Goal: Task Accomplishment & Management: Manage account settings

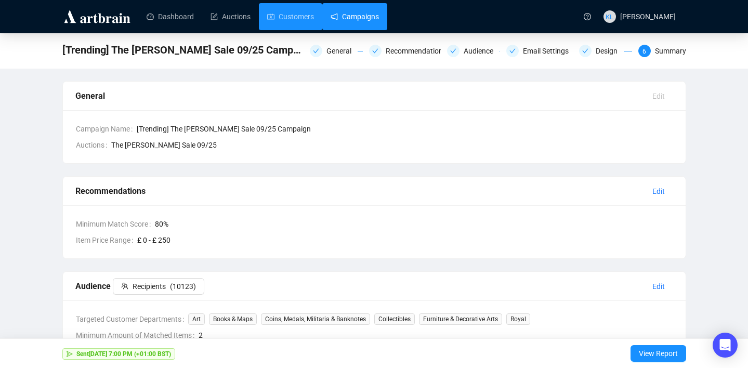
click at [348, 5] on link "Campaigns" at bounding box center [355, 16] width 48 height 27
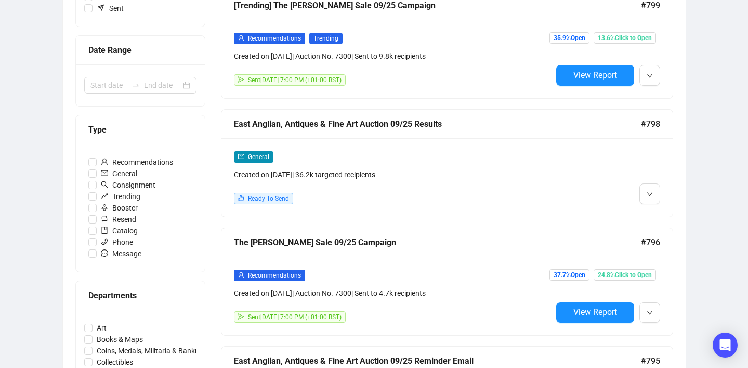
scroll to position [199, 0]
click at [652, 195] on icon "down" at bounding box center [650, 194] width 6 height 6
click at [645, 191] on button "button" at bounding box center [650, 193] width 21 height 21
click at [648, 212] on div "General Created on [DATE] | 36.2k targeted recipients Ready To Send" at bounding box center [447, 177] width 451 height 79
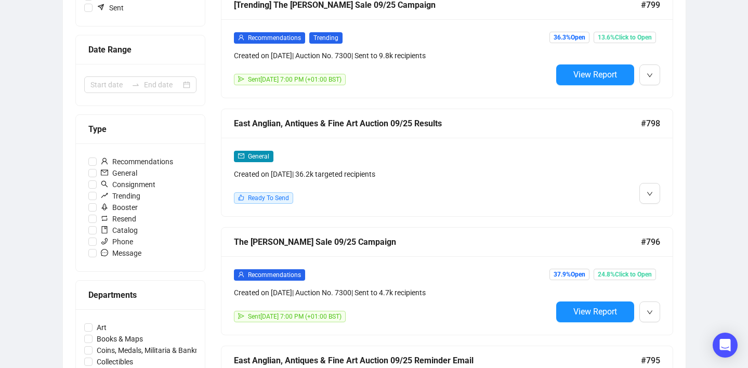
scroll to position [19, 0]
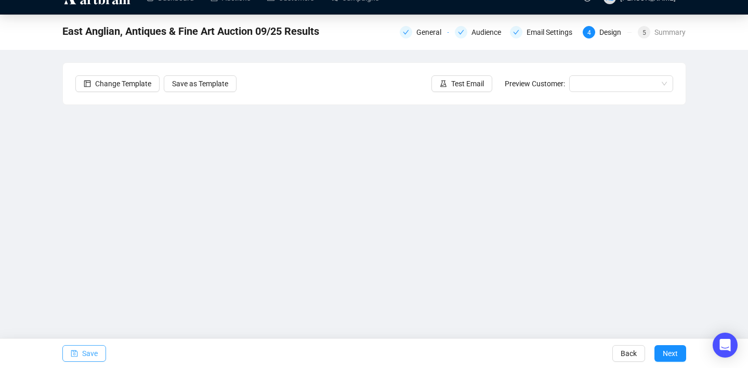
click at [83, 350] on span "Save" at bounding box center [90, 353] width 16 height 29
click at [82, 353] on span "Save" at bounding box center [90, 353] width 16 height 29
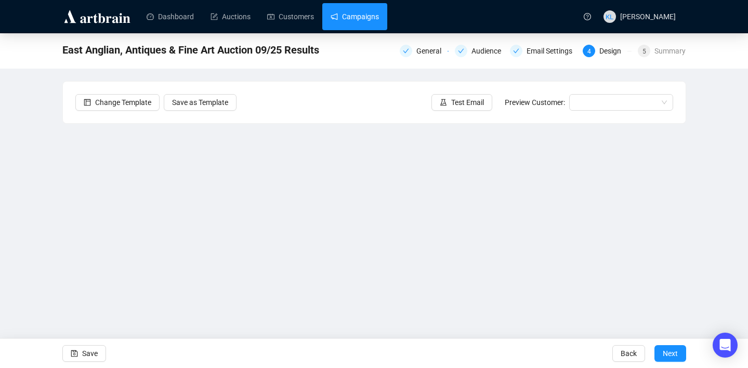
click at [355, 15] on link "Campaigns" at bounding box center [355, 16] width 48 height 27
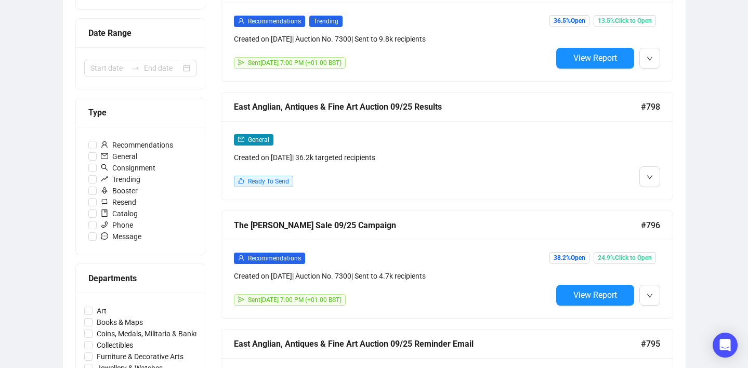
scroll to position [218, 0]
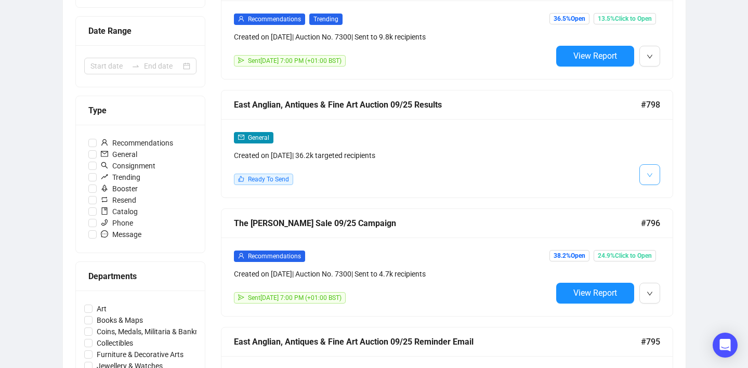
click at [651, 177] on icon "down" at bounding box center [650, 175] width 6 height 6
click at [659, 228] on li "Duplicate" at bounding box center [669, 230] width 55 height 17
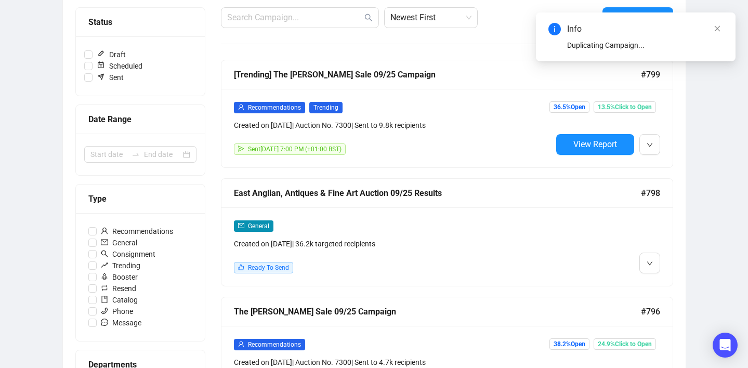
scroll to position [129, 0]
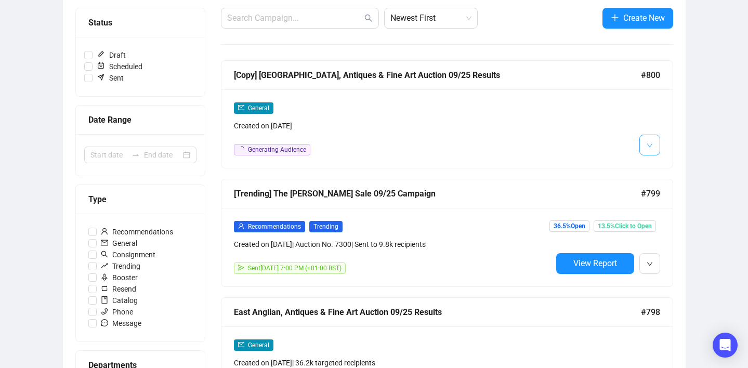
click at [651, 150] on span "button" at bounding box center [650, 144] width 6 height 13
click at [648, 148] on icon "down" at bounding box center [650, 146] width 6 height 6
click at [657, 170] on li "Edit" at bounding box center [669, 167] width 55 height 17
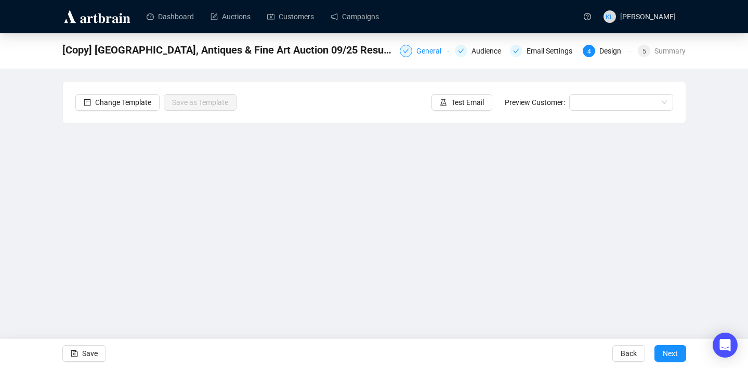
click at [421, 53] on div "General" at bounding box center [432, 51] width 31 height 12
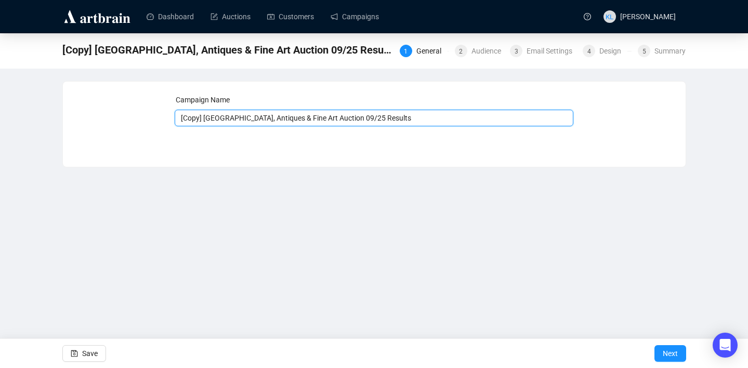
click at [356, 118] on input "[Copy] [GEOGRAPHIC_DATA], Antiques & Fine Art Auction 09/25 Results" at bounding box center [374, 118] width 399 height 17
drag, startPoint x: 393, startPoint y: 116, endPoint x: 174, endPoint y: 120, distance: 218.5
click at [175, 121] on input "[Copy] [GEOGRAPHIC_DATA], Antiques & Fine Art Auction 09/25 Results" at bounding box center [374, 118] width 399 height 17
click at [297, 117] on input "The [PERSON_NAME] Sale Auction 09/25 Reminder Email" at bounding box center [374, 118] width 399 height 17
click at [263, 119] on input "The [PERSON_NAME] Sale Auction 09/25 Reminder Email" at bounding box center [374, 118] width 399 height 17
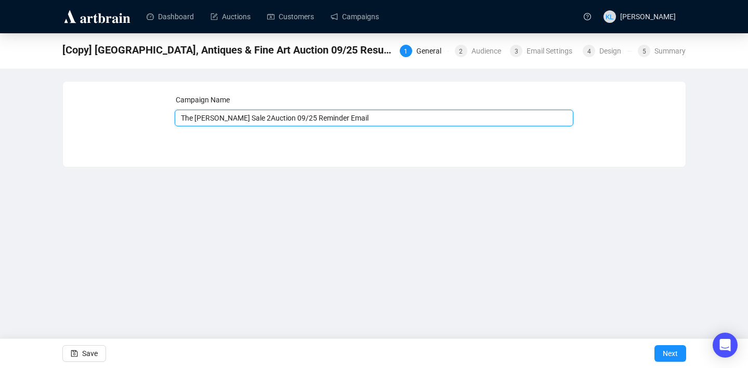
type input "The [PERSON_NAME] Sale 2 Auction 09/25 Reminder Email"
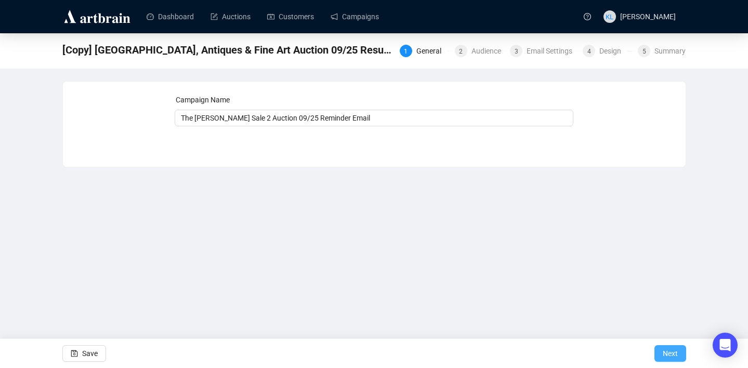
click at [657, 353] on button "Next" at bounding box center [671, 353] width 32 height 17
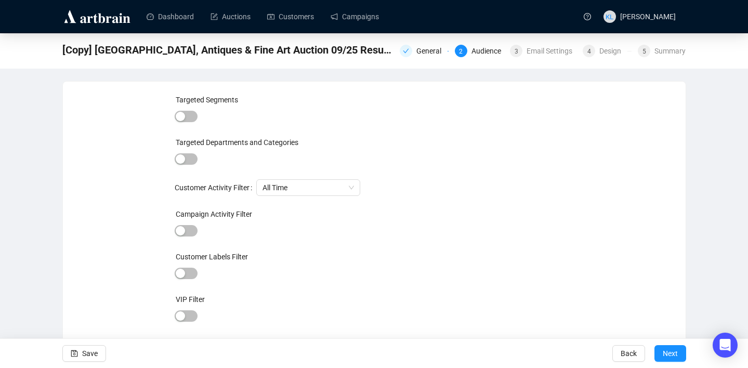
click at [657, 353] on button "Next" at bounding box center [671, 353] width 32 height 17
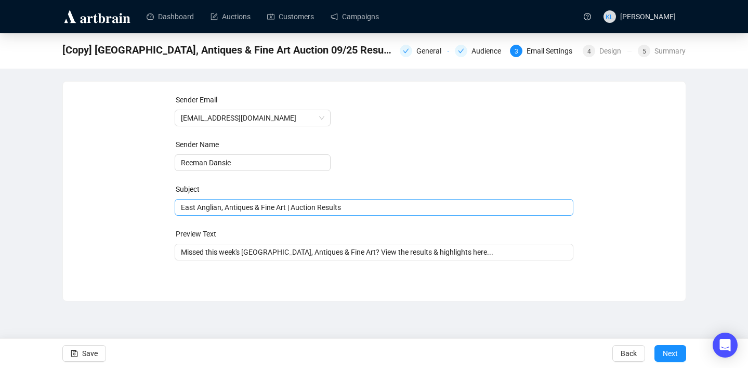
click at [331, 206] on span "East Anglian, Antiques & Fine Art | Auction Results" at bounding box center [374, 207] width 399 height 8
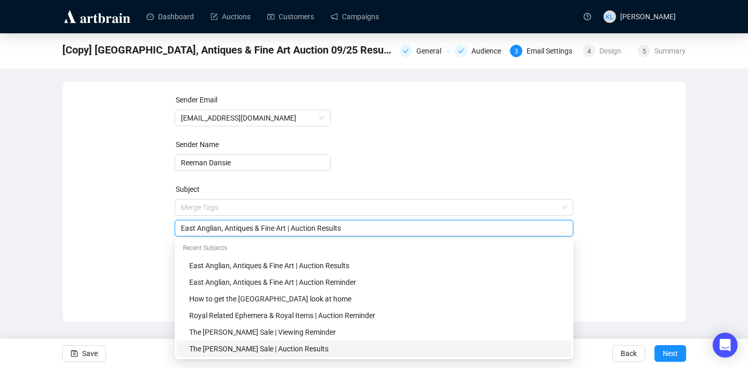
click at [291, 345] on div "The [PERSON_NAME] Sale | Auction Results" at bounding box center [377, 348] width 376 height 11
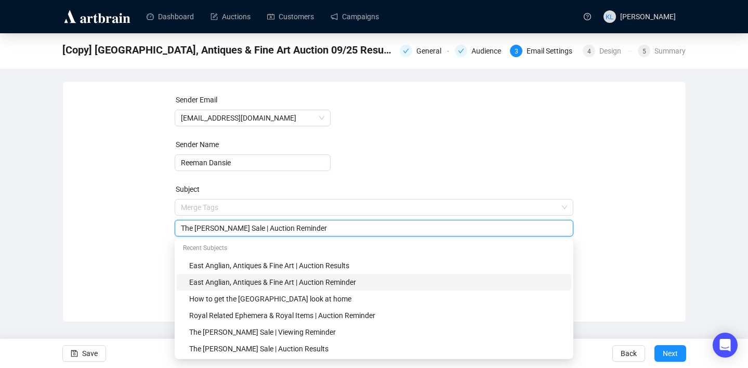
type input "The [PERSON_NAME] Sale | Auction Reminder"
click at [126, 268] on div "Sender Email [EMAIL_ADDRESS][DOMAIN_NAME] Sender Name Reeman Dansie Subject Mer…" at bounding box center [374, 194] width 598 height 200
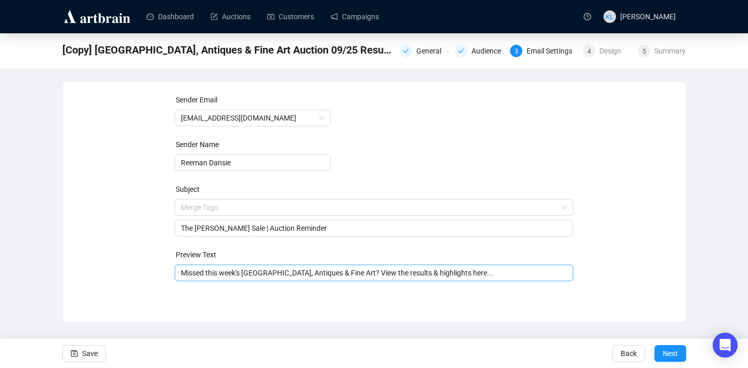
click at [214, 270] on input "Missed this week's [GEOGRAPHIC_DATA], Antiques & Fine Art? View the results & h…" at bounding box center [374, 272] width 386 height 11
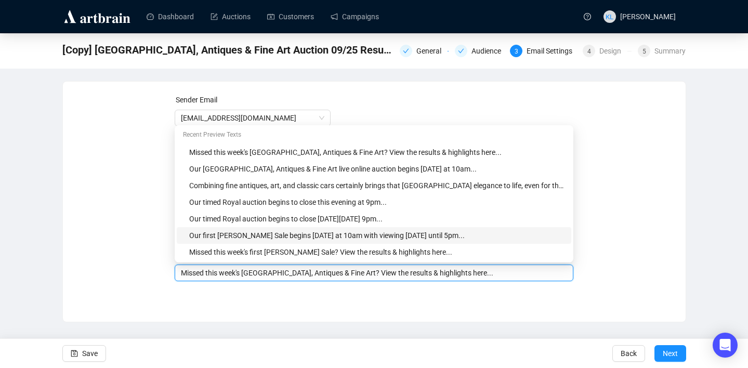
click at [219, 234] on div "Our first [PERSON_NAME] Sale begins [DATE] at 10am with viewing [DATE] until 5p…" at bounding box center [377, 235] width 376 height 11
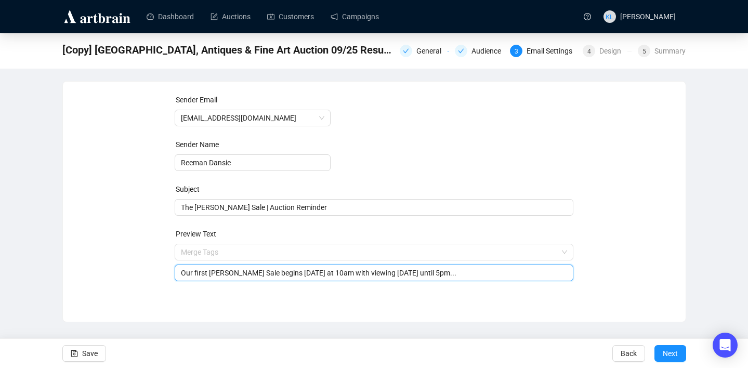
click at [208, 271] on input "Our first [PERSON_NAME] Sale begins [DATE] at 10am with viewing [DATE] until 5p…" at bounding box center [374, 272] width 386 height 11
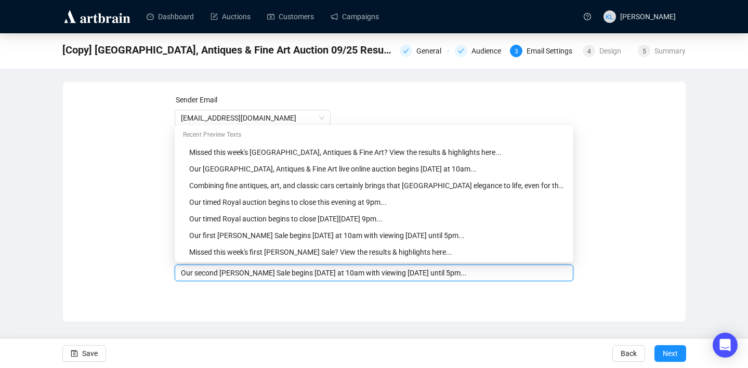
type input "Our second [PERSON_NAME] Sale begins [DATE] at 10am with viewing [DATE] until 5…"
click at [249, 299] on div "Sender Email [EMAIL_ADDRESS][DOMAIN_NAME] Sender Name [PERSON_NAME] Subject The…" at bounding box center [374, 194] width 623 height 225
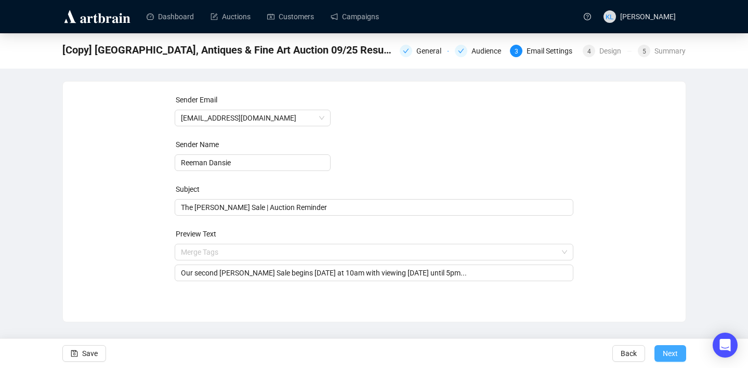
click at [664, 346] on span "Next" at bounding box center [670, 353] width 15 height 29
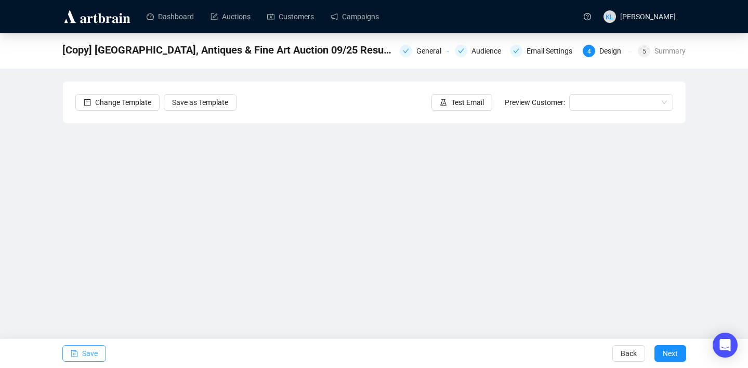
click at [73, 355] on icon "save" at bounding box center [74, 353] width 7 height 7
click at [78, 348] on button "Save" at bounding box center [84, 353] width 44 height 17
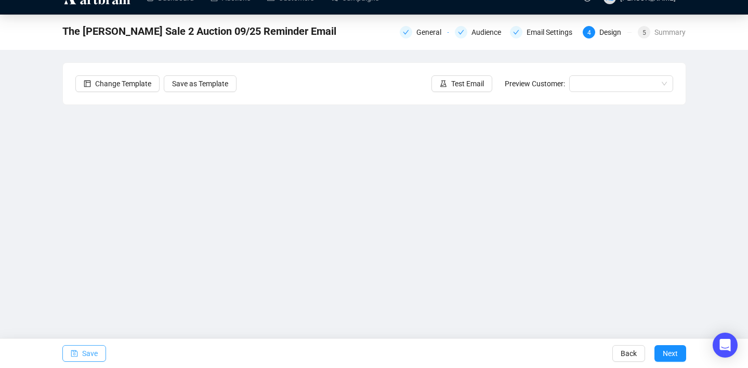
click at [75, 351] on icon "save" at bounding box center [74, 354] width 7 height 7
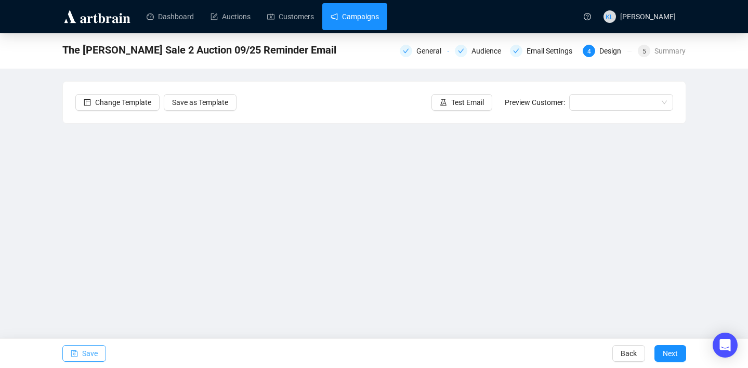
click at [351, 22] on link "Campaigns" at bounding box center [355, 16] width 48 height 27
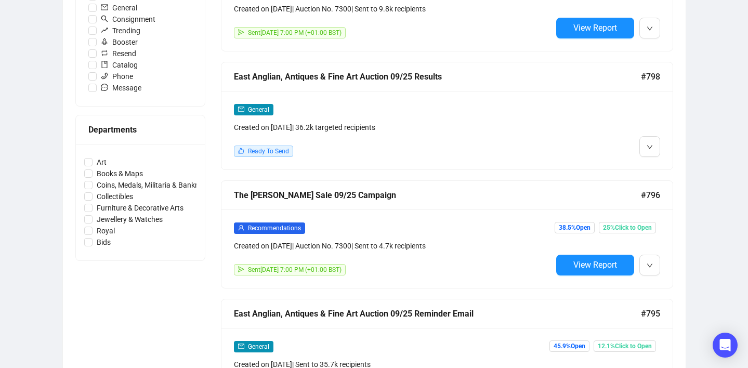
scroll to position [365, 0]
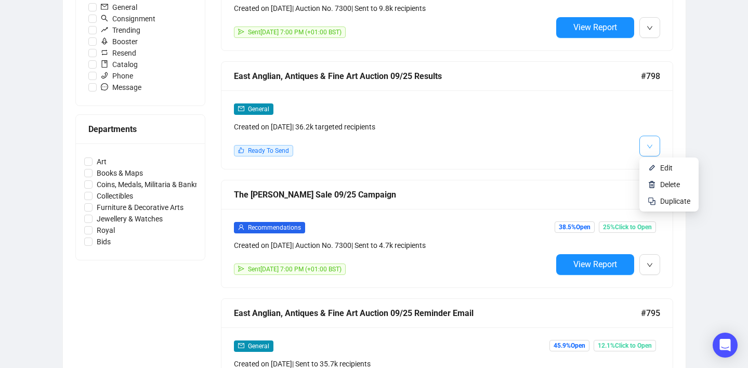
click at [649, 145] on icon "down" at bounding box center [650, 147] width 6 height 6
click at [650, 168] on img at bounding box center [652, 168] width 8 height 8
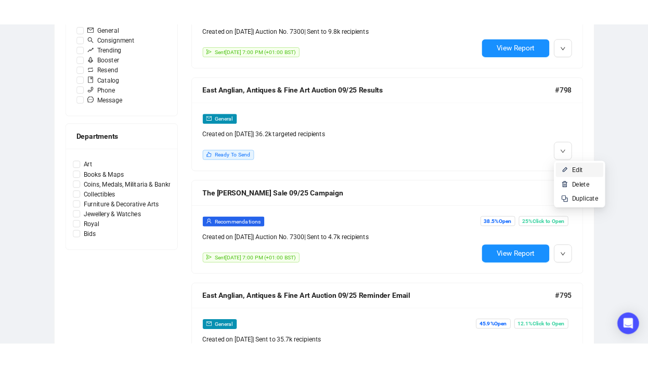
scroll to position [19, 0]
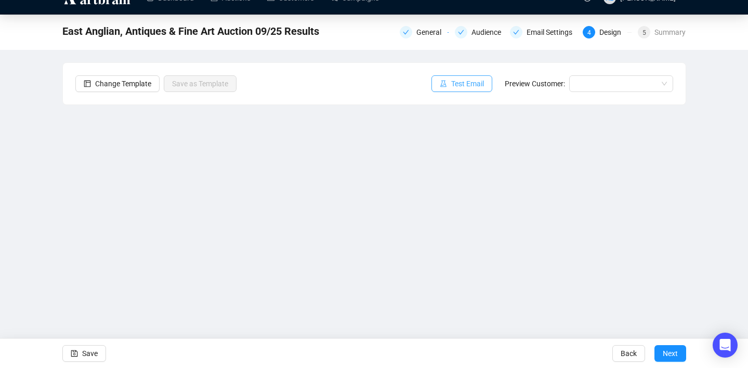
click at [461, 89] on button "Test Email" at bounding box center [462, 83] width 61 height 17
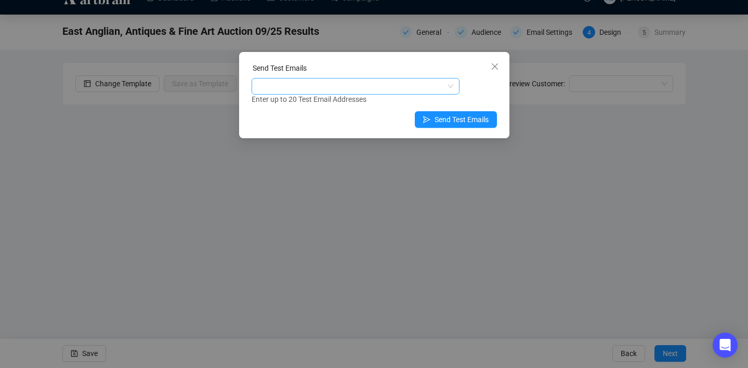
click at [382, 90] on div at bounding box center [350, 86] width 193 height 15
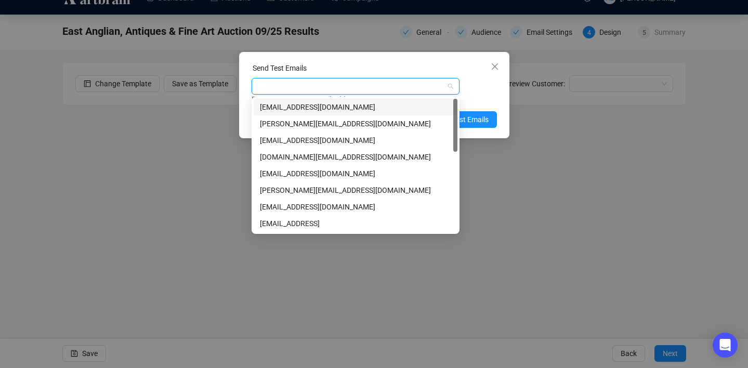
click at [382, 107] on div "[EMAIL_ADDRESS][DOMAIN_NAME]" at bounding box center [355, 106] width 191 height 11
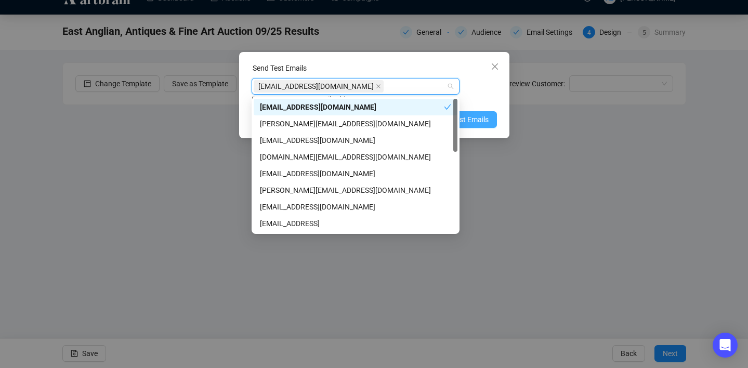
click at [466, 115] on span "Send Test Emails" at bounding box center [462, 119] width 54 height 11
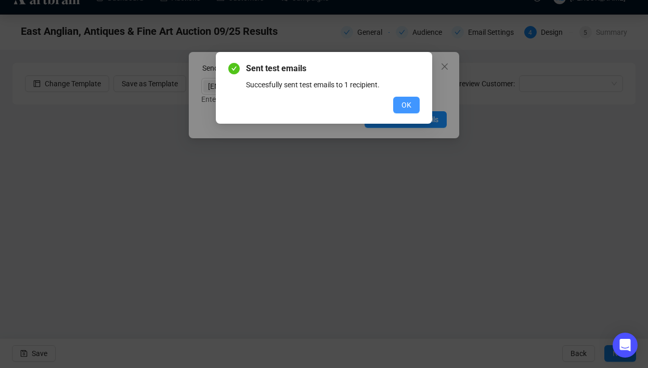
click at [409, 99] on span "OK" at bounding box center [407, 104] width 10 height 11
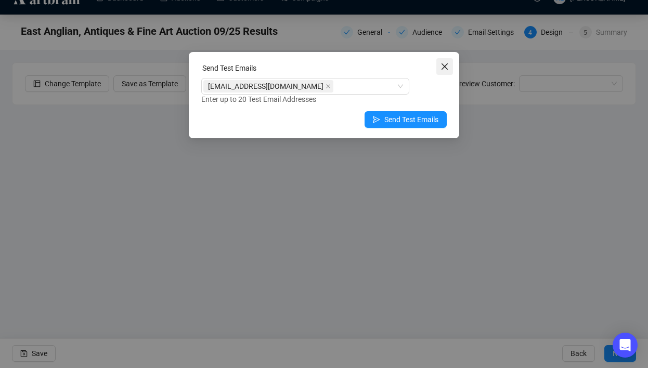
click at [446, 65] on icon "close" at bounding box center [445, 66] width 6 height 6
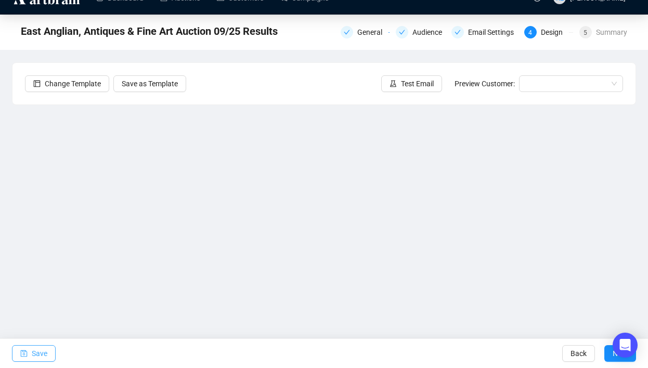
click at [50, 353] on button "Save" at bounding box center [34, 353] width 44 height 17
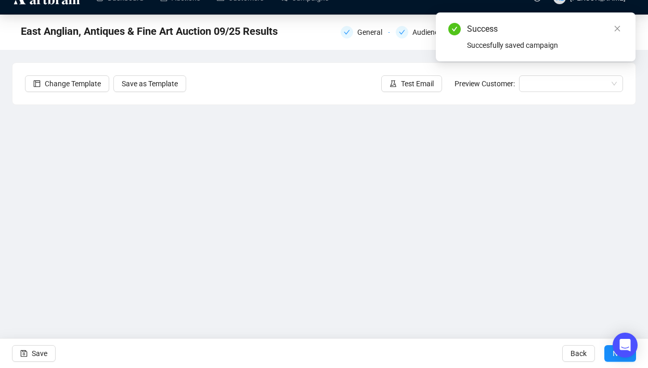
click at [381, 82] on button "Test Email" at bounding box center [411, 83] width 61 height 17
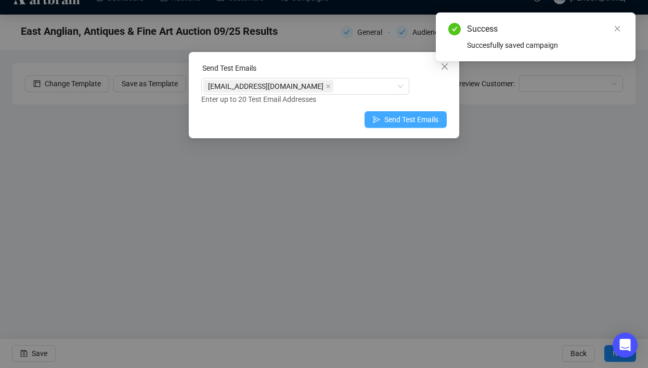
click at [373, 122] on icon "send" at bounding box center [376, 119] width 7 height 7
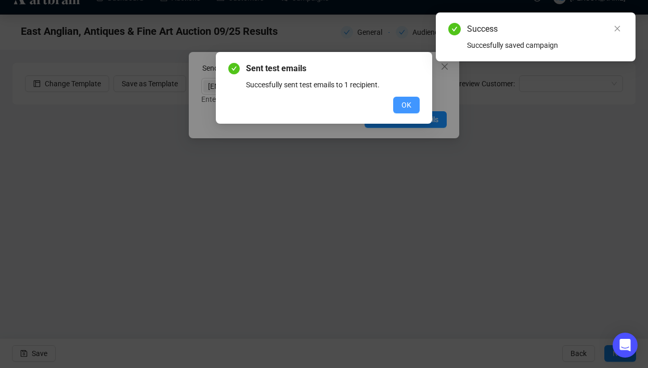
click at [418, 101] on button "OK" at bounding box center [406, 105] width 27 height 17
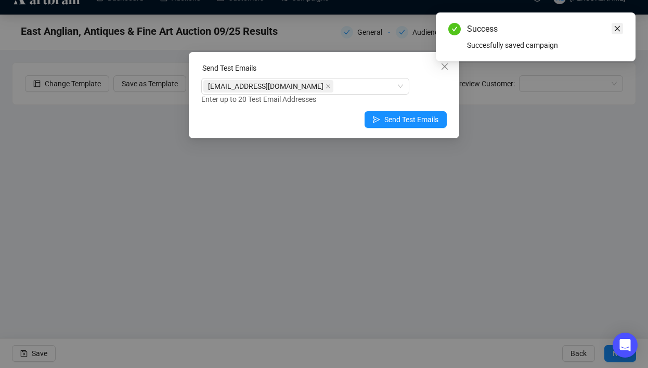
click at [621, 28] on link "Close" at bounding box center [617, 28] width 11 height 11
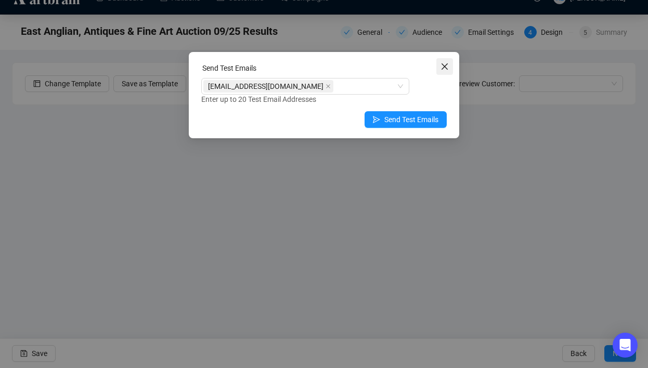
click at [449, 67] on span "Close" at bounding box center [444, 66] width 17 height 8
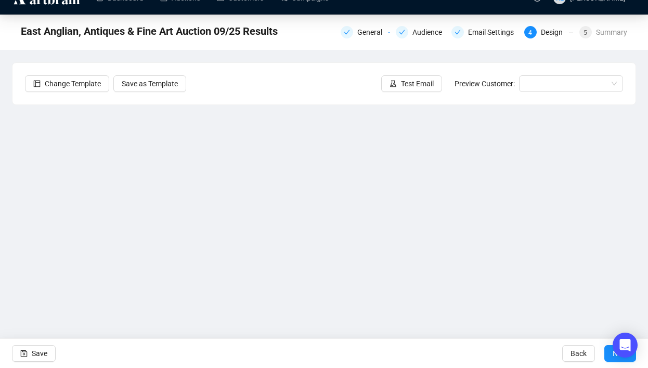
scroll to position [0, 0]
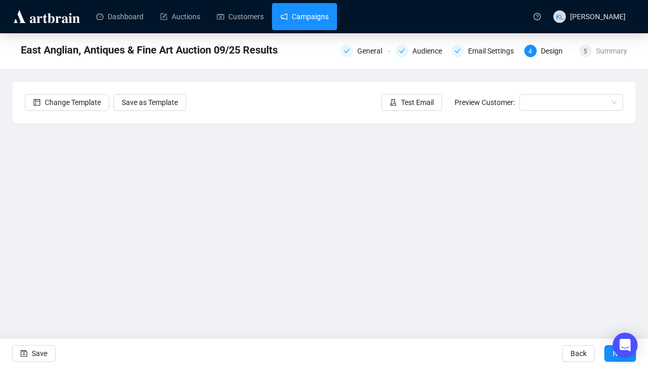
click at [316, 20] on link "Campaigns" at bounding box center [304, 16] width 48 height 27
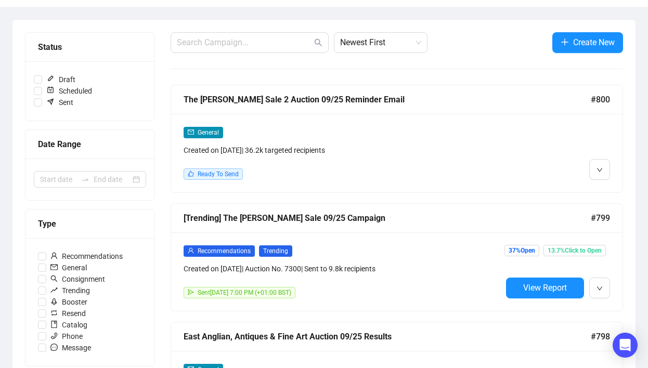
scroll to position [122, 0]
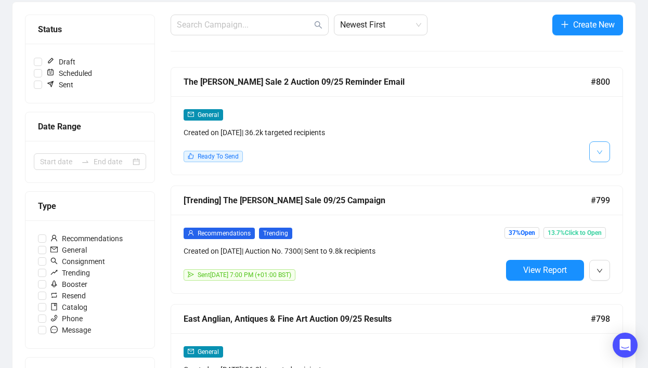
click at [601, 151] on icon "down" at bounding box center [599, 152] width 5 height 4
click at [579, 177] on span "Edit" at bounding box center [578, 174] width 12 height 8
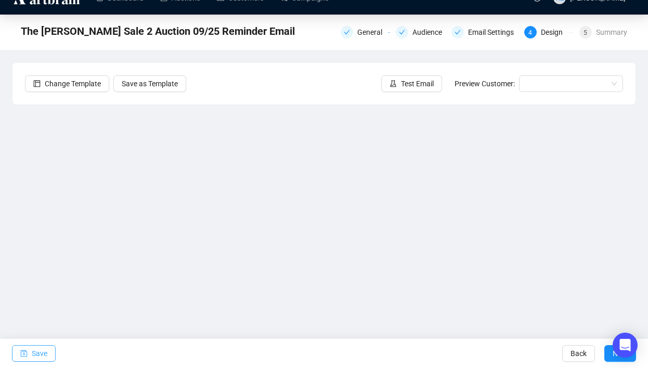
click at [42, 354] on span "Save" at bounding box center [40, 353] width 16 height 29
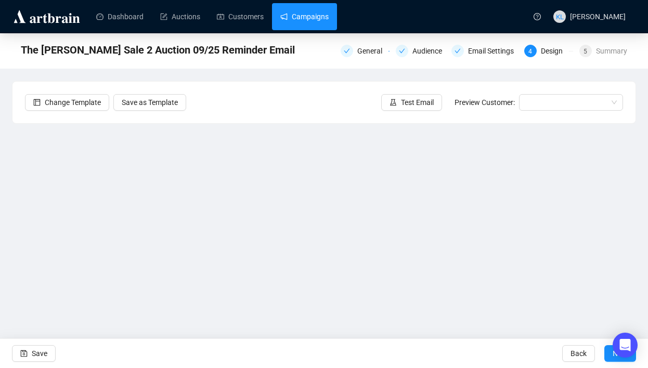
click at [301, 21] on link "Campaigns" at bounding box center [304, 16] width 48 height 27
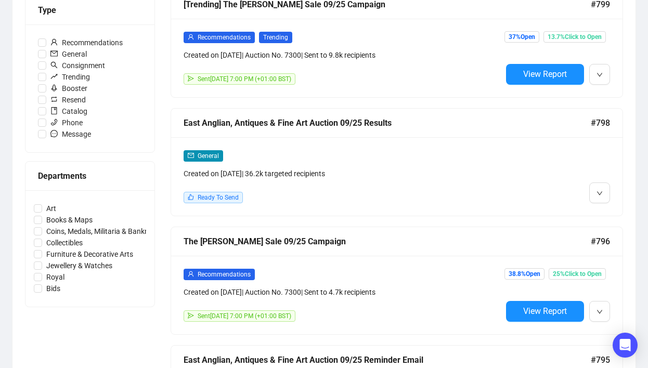
scroll to position [320, 0]
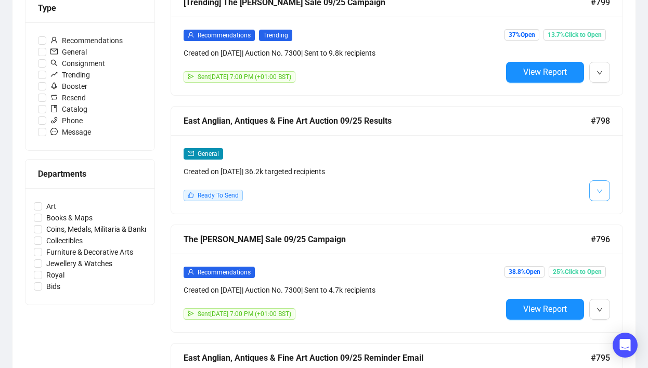
click at [600, 189] on icon "down" at bounding box center [600, 191] width 6 height 6
click at [585, 209] on div "General Created on [DATE] | 36.2k targeted recipients Ready To Send" at bounding box center [396, 174] width 451 height 79
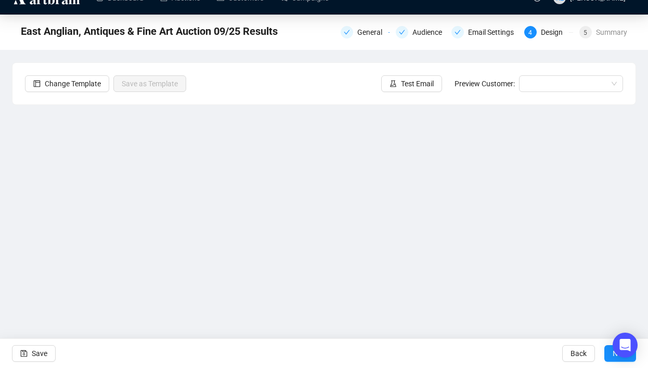
scroll to position [19, 0]
click at [37, 352] on span "Save" at bounding box center [40, 353] width 16 height 29
click at [47, 348] on span "Save" at bounding box center [40, 353] width 16 height 29
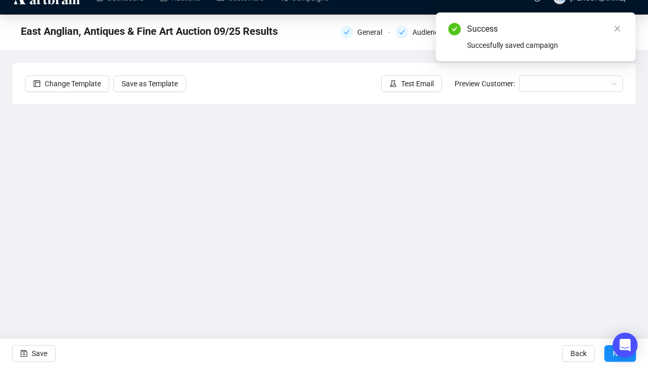
scroll to position [0, 0]
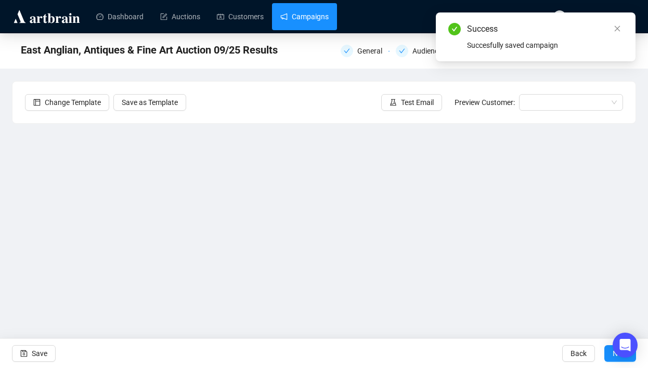
click at [310, 18] on link "Campaigns" at bounding box center [304, 16] width 48 height 27
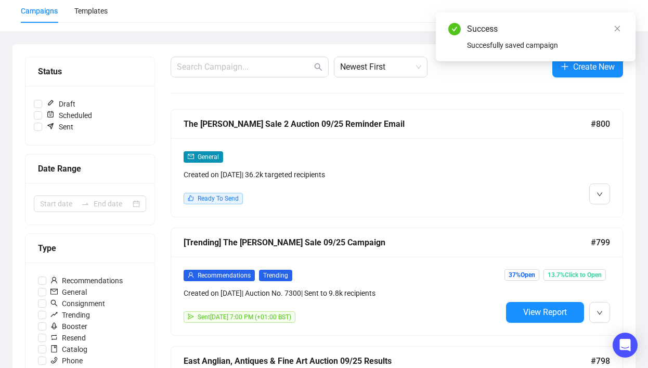
scroll to position [82, 0]
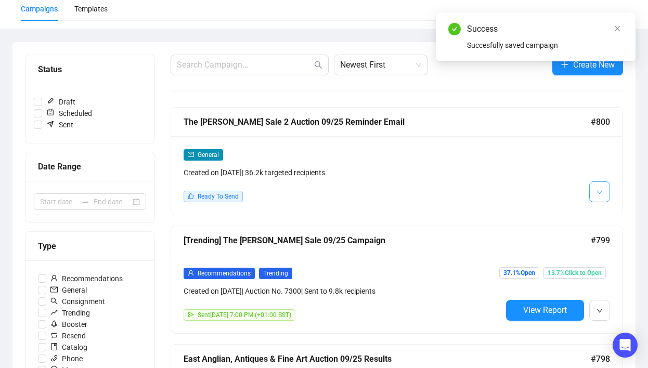
click at [595, 189] on button "button" at bounding box center [599, 192] width 21 height 21
click at [580, 216] on span "Edit" at bounding box center [578, 214] width 12 height 8
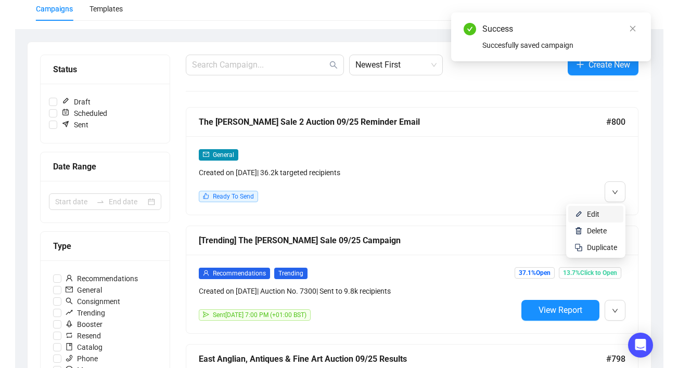
scroll to position [19, 0]
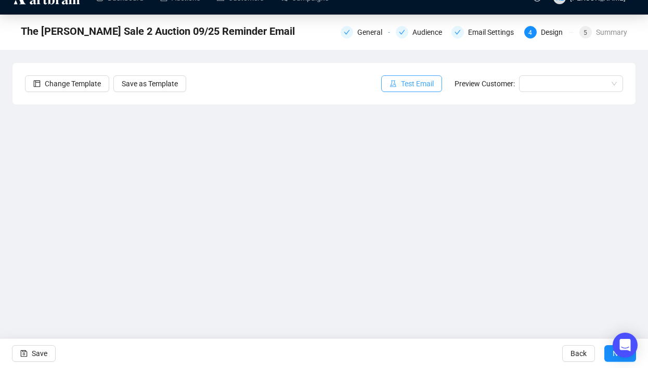
click at [394, 89] on button "Test Email" at bounding box center [411, 83] width 61 height 17
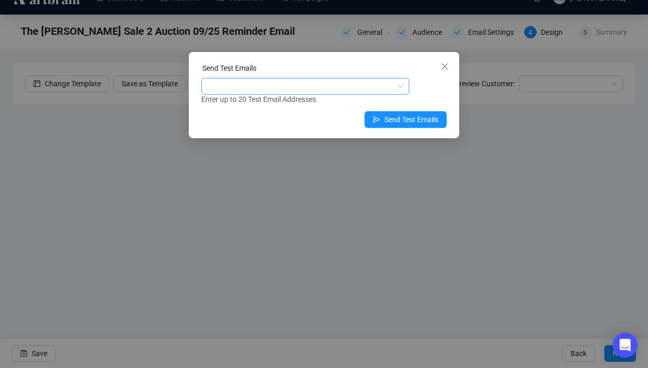
click at [356, 90] on div at bounding box center [299, 86] width 193 height 15
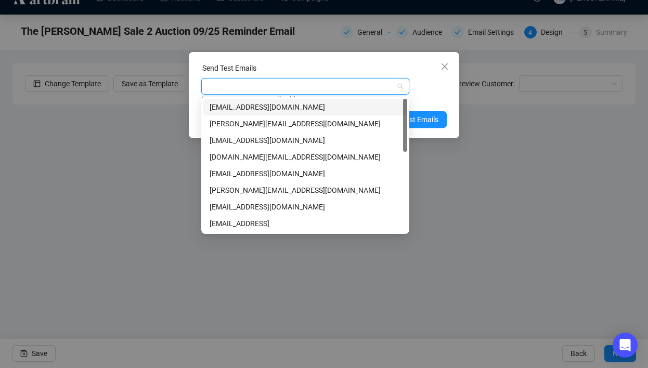
click at [356, 103] on div "[EMAIL_ADDRESS][DOMAIN_NAME]" at bounding box center [305, 106] width 191 height 11
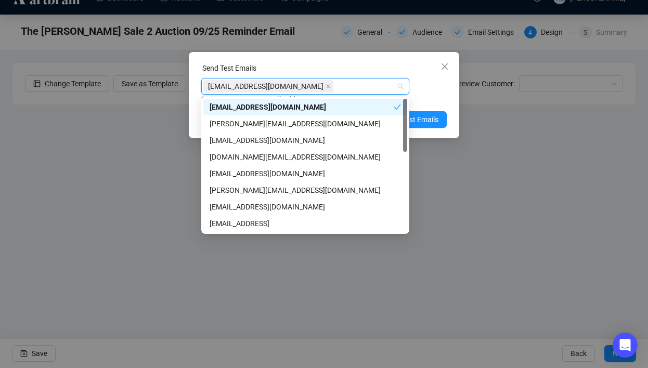
click at [420, 92] on div "[EMAIL_ADDRESS][DOMAIN_NAME] Enter up to 20 Test Email Addresses" at bounding box center [323, 91] width 245 height 27
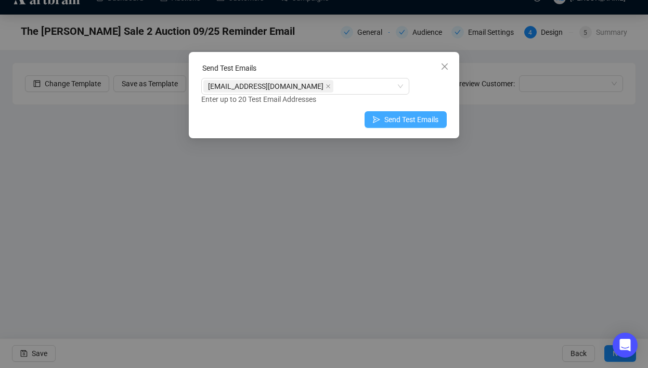
click at [421, 117] on span "Send Test Emails" at bounding box center [411, 119] width 54 height 11
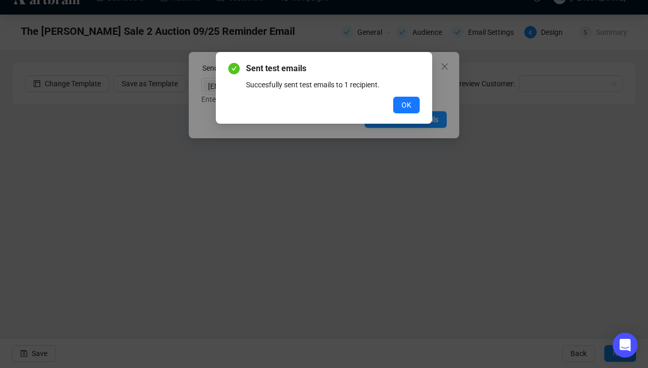
click at [405, 102] on span "OK" at bounding box center [407, 104] width 10 height 11
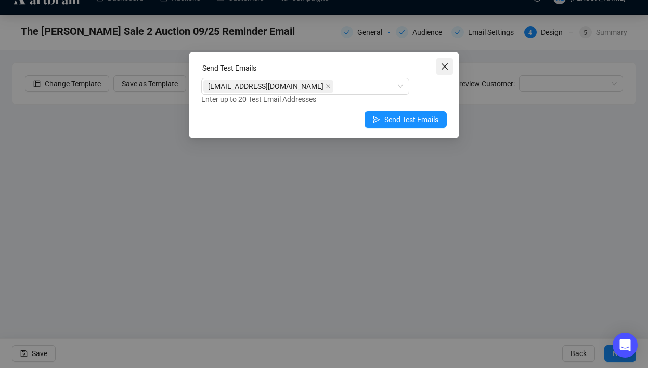
click at [445, 69] on icon "close" at bounding box center [445, 66] width 8 height 8
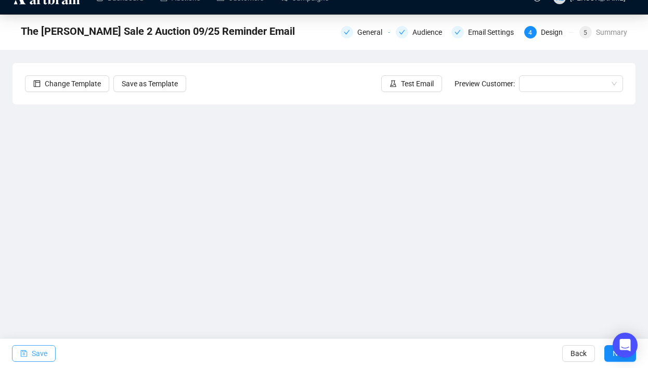
click at [40, 351] on span "Save" at bounding box center [40, 353] width 16 height 29
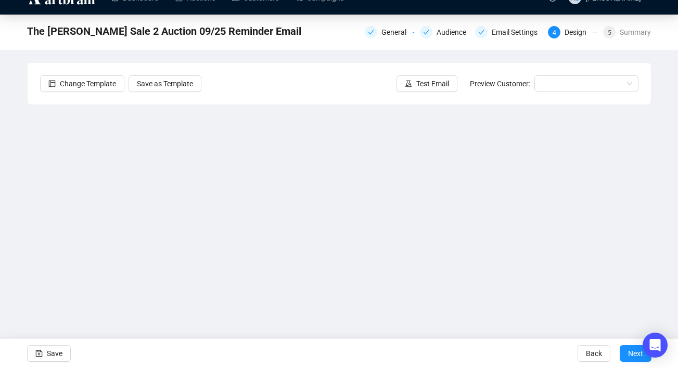
scroll to position [0, 0]
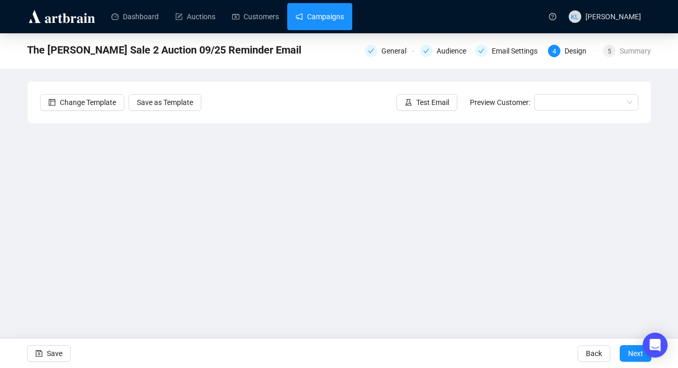
click at [309, 17] on link "Campaigns" at bounding box center [319, 16] width 48 height 27
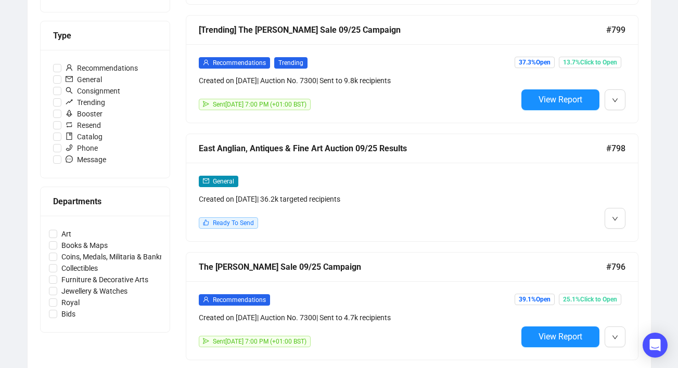
scroll to position [302, 0]
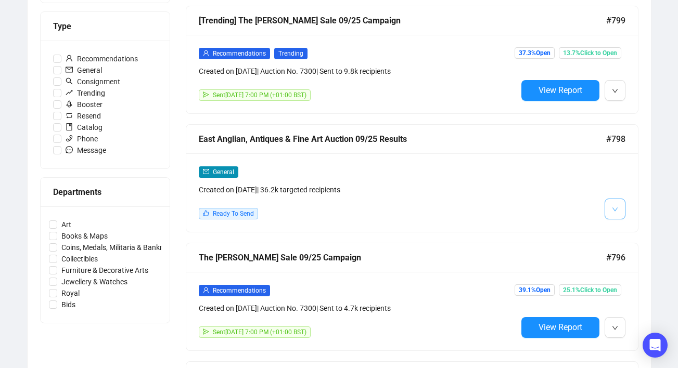
click at [609, 206] on button "button" at bounding box center [614, 209] width 21 height 21
click at [617, 226] on div "General Created on [DATE] | 36.2k targeted recipients Ready To Send" at bounding box center [411, 192] width 451 height 79
